Goal: Task Accomplishment & Management: Manage account settings

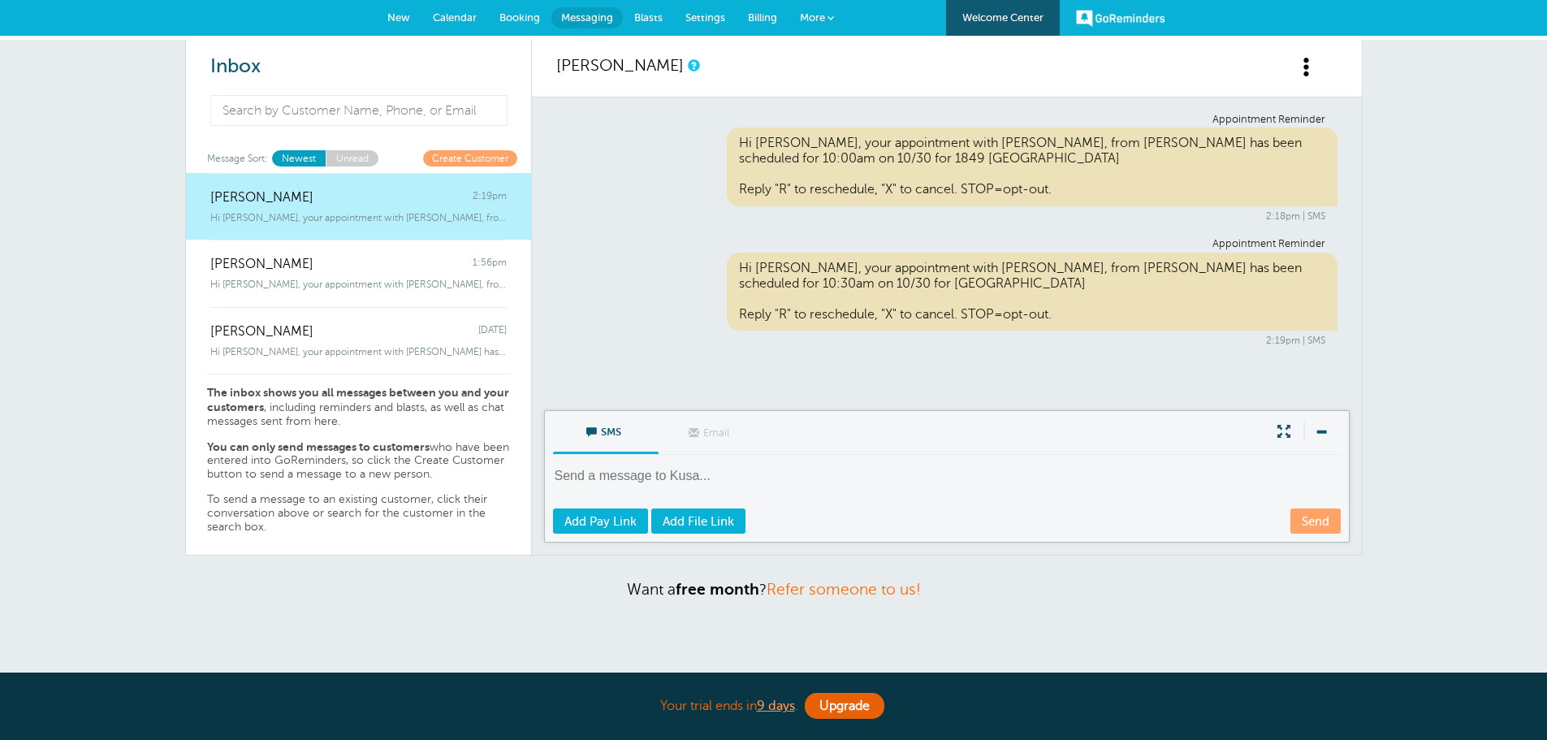
click at [459, 12] on span "Calendar" at bounding box center [455, 17] width 44 height 12
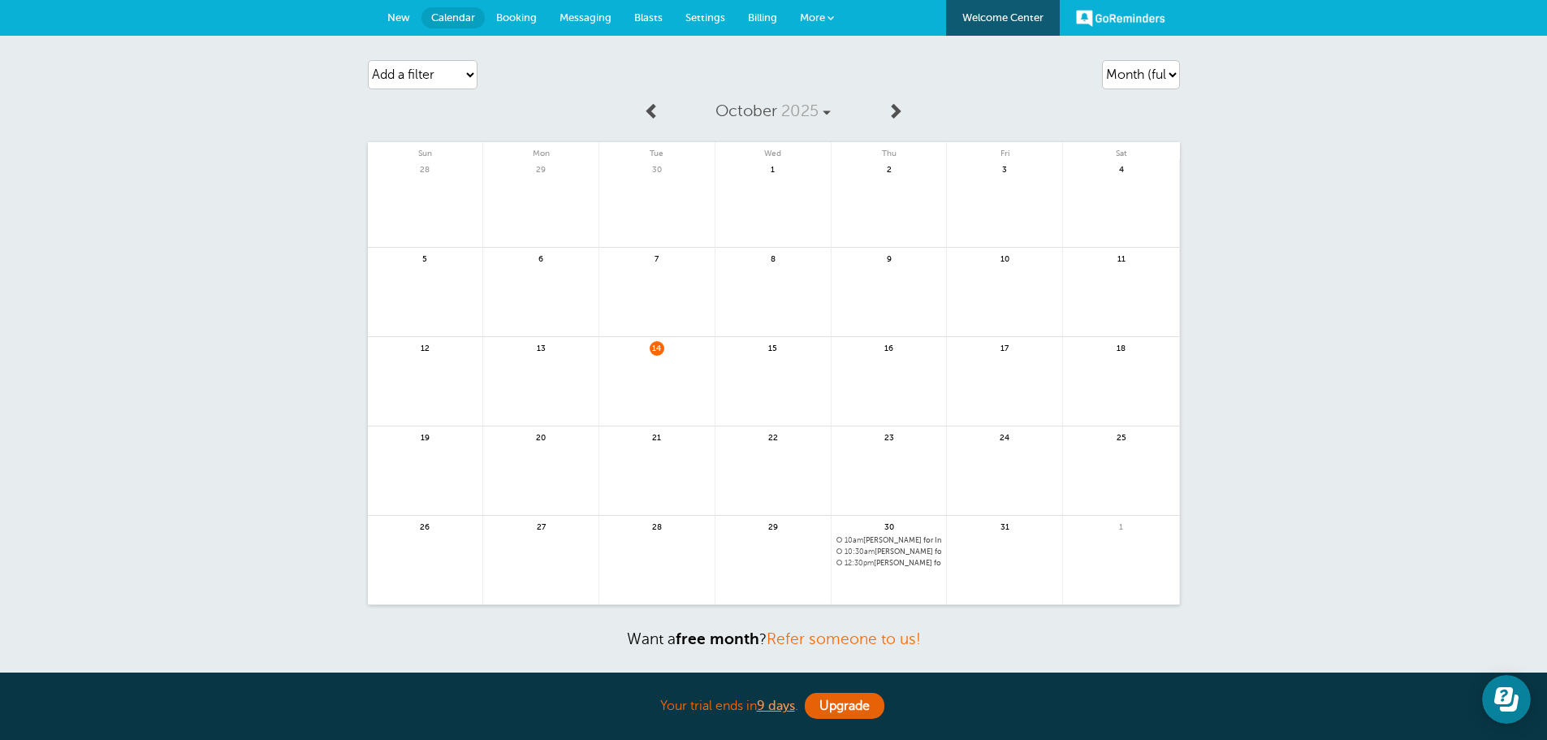
click at [763, 11] on span "Billing" at bounding box center [762, 17] width 29 height 12
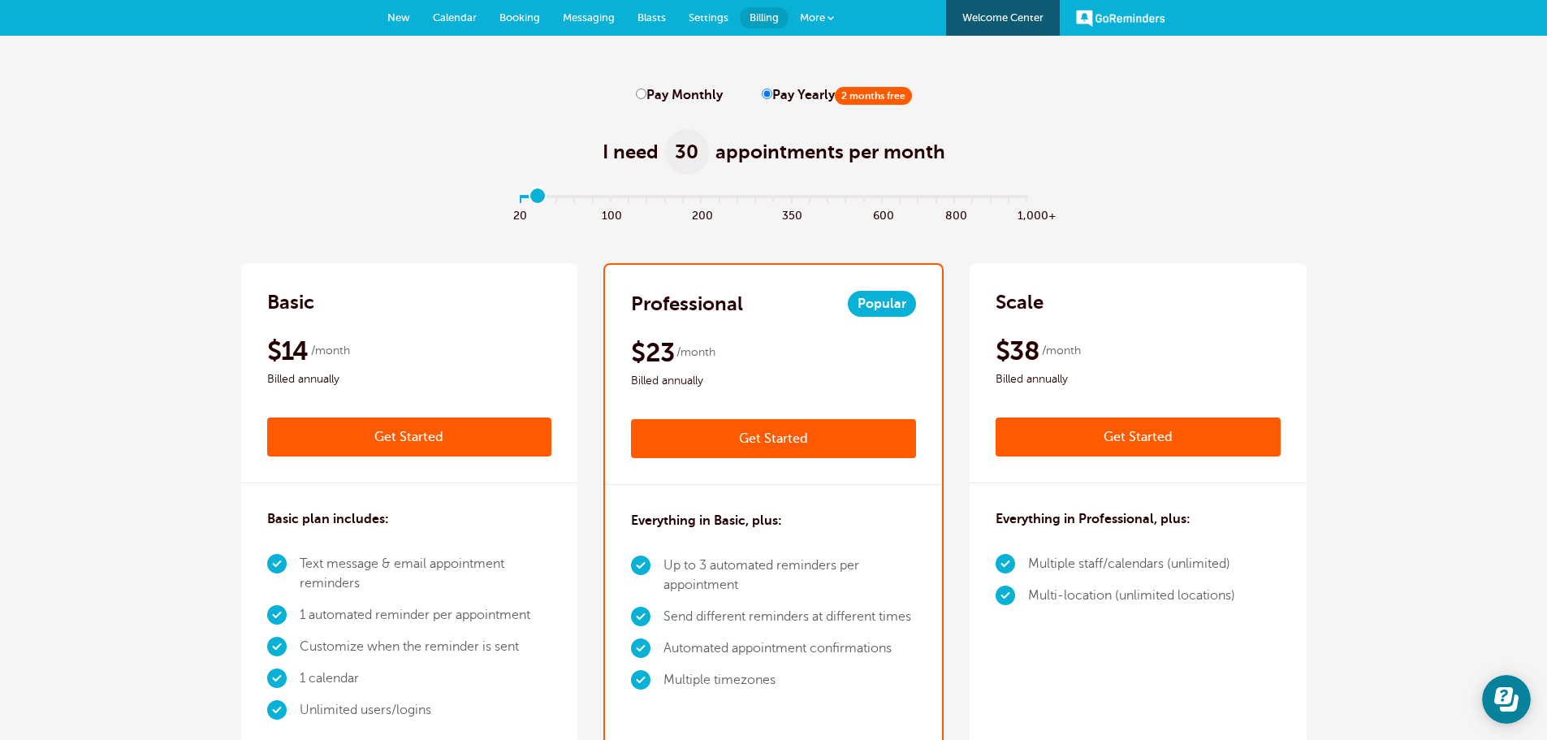
drag, startPoint x: 518, startPoint y: 197, endPoint x: 536, endPoint y: 197, distance: 17.9
type input "1"
click at [536, 198] on input "range" at bounding box center [773, 199] width 525 height 3
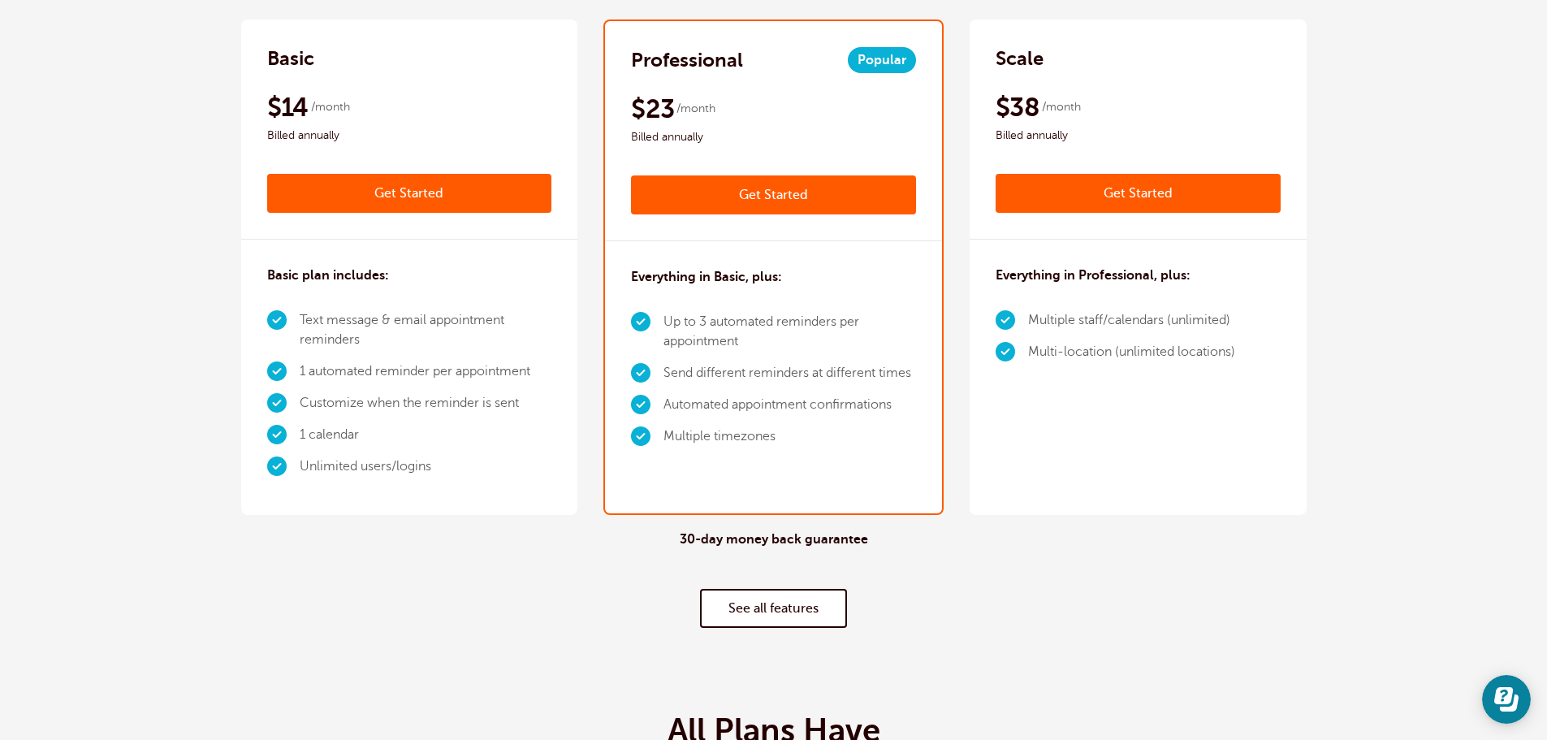
click at [768, 602] on link "See all features" at bounding box center [773, 608] width 147 height 39
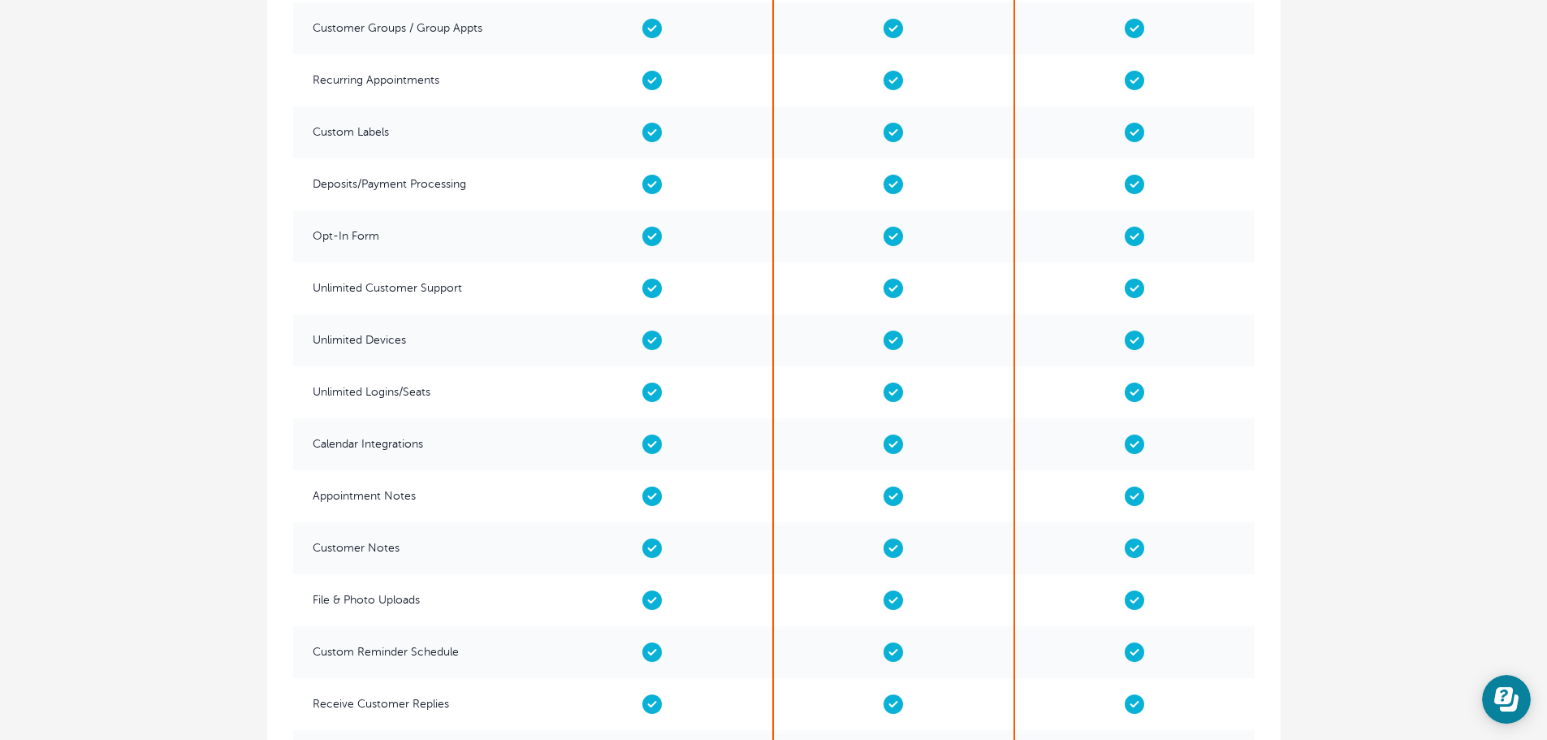
scroll to position [2653, 0]
